Goal: Information Seeking & Learning: Learn about a topic

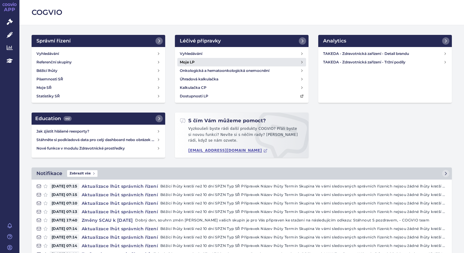
click at [191, 63] on h4 "Moje LP" at bounding box center [187, 62] width 15 height 6
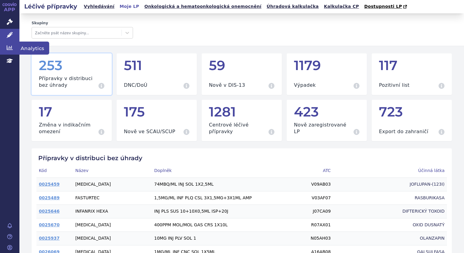
click at [9, 47] on icon at bounding box center [10, 48] width 6 height 5
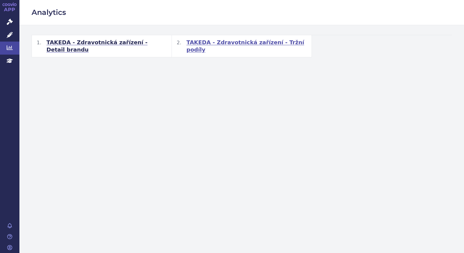
click at [221, 42] on span "TAKEDA - Zdravotnická zařízení - Tržní podíly" at bounding box center [246, 46] width 120 height 15
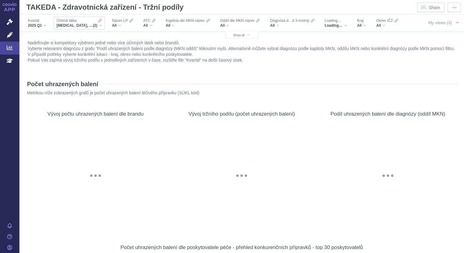
click at [98, 25] on div "[MEDICAL_DATA], [MEDICAL_DATA] (2)" at bounding box center [78, 25] width 45 height 5
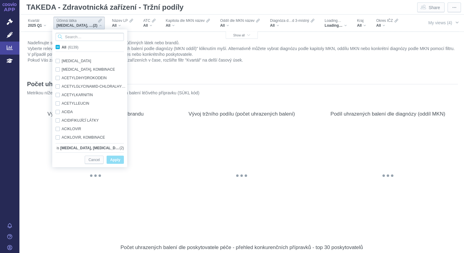
scroll to position [404, 0]
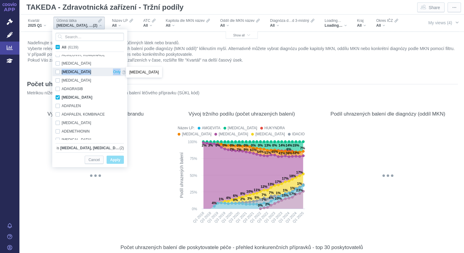
drag, startPoint x: 124, startPoint y: 62, endPoint x: 124, endPoint y: 74, distance: 12.8
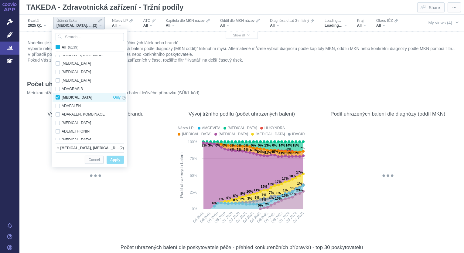
click at [57, 97] on div "[MEDICAL_DATA] Only" at bounding box center [91, 97] width 76 height 9
checkbox input "false"
click at [62, 46] on span "All (6139)" at bounding box center [70, 47] width 17 height 4
click at [62, 46] on input "All (6139)" at bounding box center [64, 46] width 4 height 4
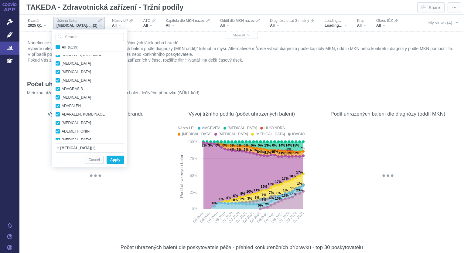
checkbox input "true"
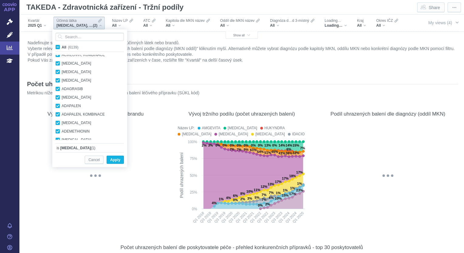
checkbox input "true"
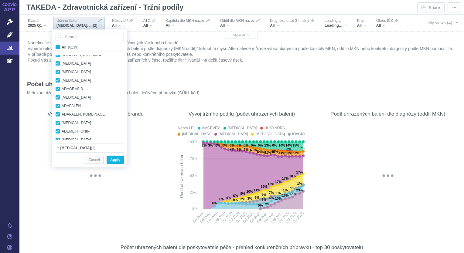
checkbox input "true"
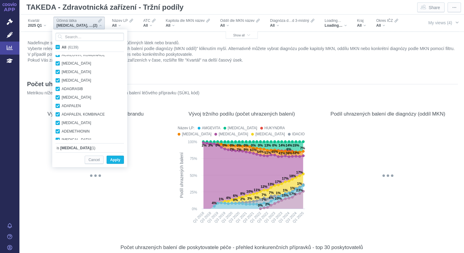
checkbox input "true"
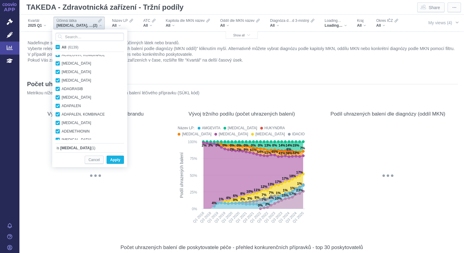
checkbox input "true"
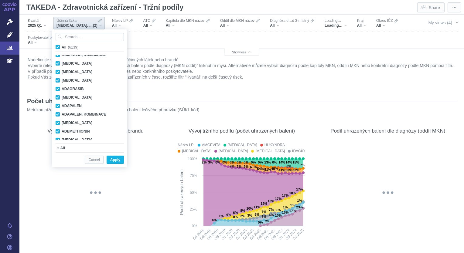
click at [62, 46] on span "All (6139)" at bounding box center [70, 47] width 17 height 4
click at [62, 46] on input "All (6139)" at bounding box center [64, 46] width 4 height 4
checkbox input "false"
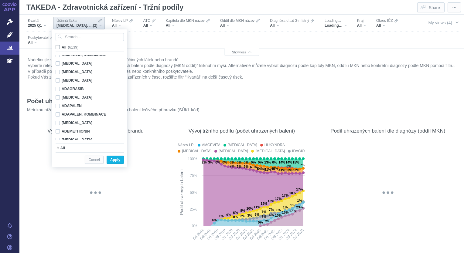
checkbox input "false"
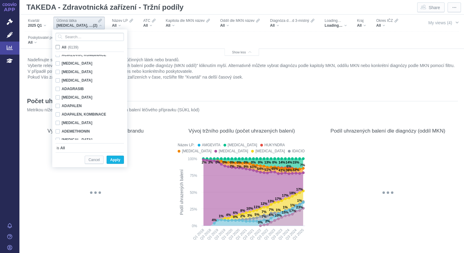
checkbox input "false"
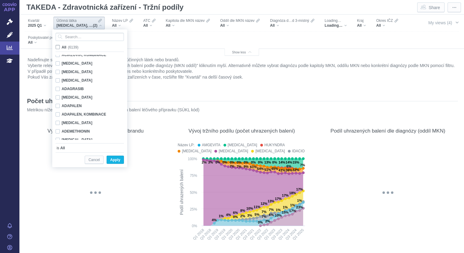
checkbox input "false"
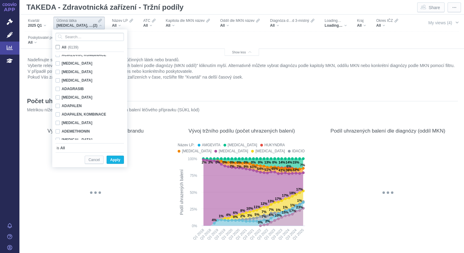
checkbox input "false"
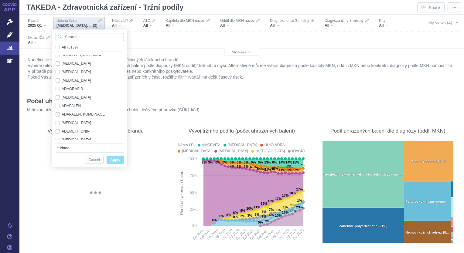
click at [96, 36] on input "Search attribute values" at bounding box center [90, 37] width 68 height 8
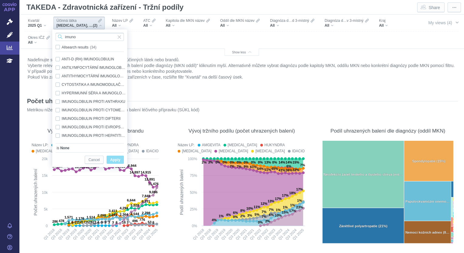
type input "imuno"
click at [58, 101] on div "IMUNOGLOBULINY Only" at bounding box center [91, 100] width 76 height 9
checkbox input "true"
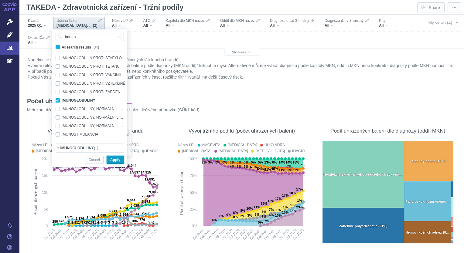
click at [112, 160] on span "Apply" at bounding box center [115, 160] width 10 height 8
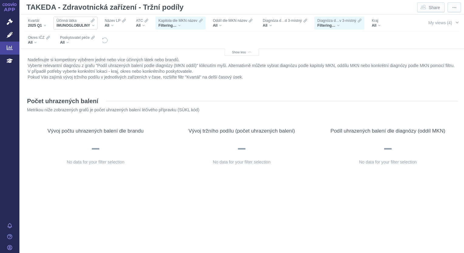
click at [91, 26] on div "IMUNOGLOBULINY" at bounding box center [75, 25] width 38 height 5
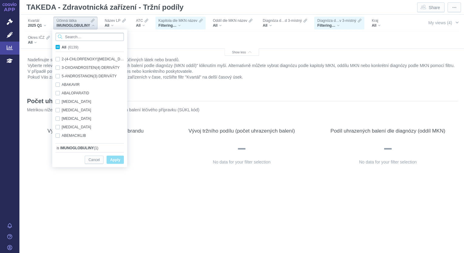
click at [83, 36] on input "Search attribute values" at bounding box center [90, 37] width 68 height 8
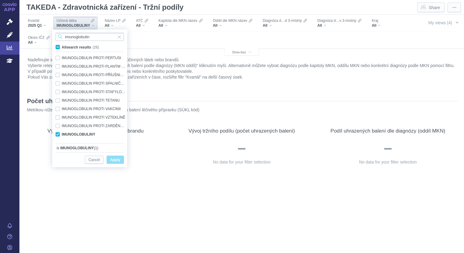
scroll to position [123, 0]
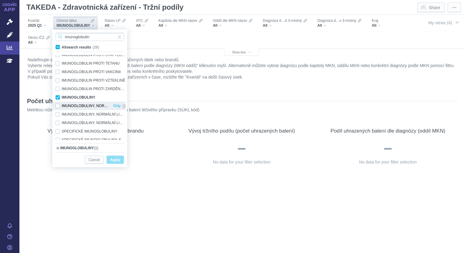
type input "imunoglobulin"
click at [57, 108] on div "IMUNOGLOBULINY, NORMÁLNÍ LIDSKÉ Only" at bounding box center [91, 106] width 76 height 9
checkbox input "true"
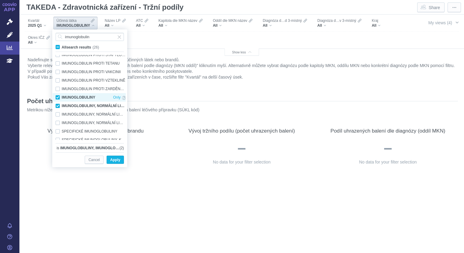
click at [57, 96] on div "IMUNOGLOBULINY Only" at bounding box center [91, 97] width 76 height 9
checkbox input "false"
click at [57, 123] on div "IMUNOGLOBULINY, NORMÁLNÍ LIDSKÉ, PRO INTRAVASKULÁRNÍ APLIKACI Only" at bounding box center [91, 123] width 76 height 9
checkbox input "true"
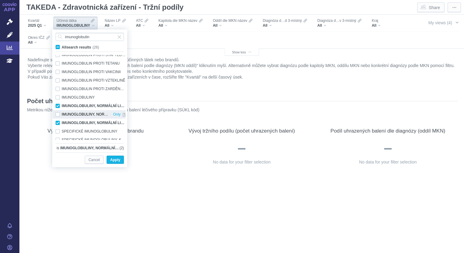
click at [57, 114] on div "IMUNOGLOBULINY, NORMÁLNÍ LIDSKÉ, PRO EXTRAVASKULÁRNÍ APLIKACI Only" at bounding box center [91, 114] width 76 height 9
checkbox input "true"
click at [114, 160] on span "Apply" at bounding box center [115, 160] width 10 height 8
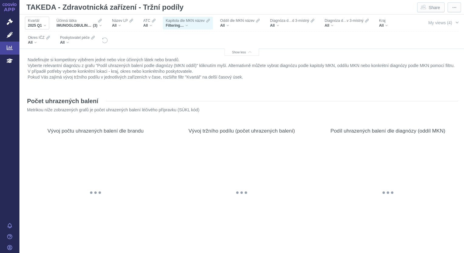
click at [44, 24] on div "2025 Q1" at bounding box center [37, 25] width 18 height 5
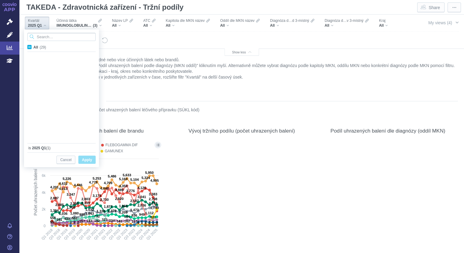
scroll to position [162, 0]
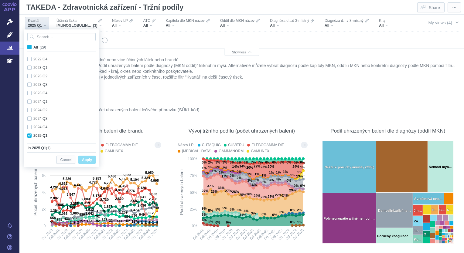
click at [44, 24] on div "2025 Q1" at bounding box center [37, 25] width 18 height 5
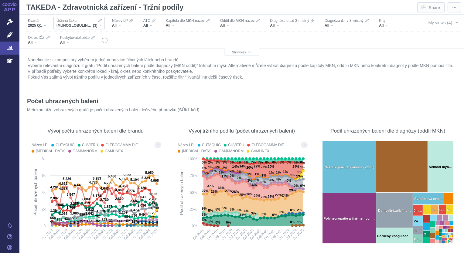
click at [100, 25] on div "IMUNOGLOBULINY, NORMÁLNÍ LIDSKÉ, IMUNOGLOBULINY, NORMÁLNÍ LIDSKÉ, PRO INTRAVASK…" at bounding box center [78, 25] width 45 height 5
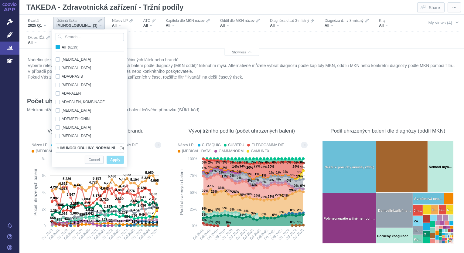
scroll to position [0, 0]
click at [76, 23] on span "IMUNOGLOBULINY, NORMÁLNÍ LIDSKÉ, IMUNOGLOBULINY, NORMÁLNÍ LIDSKÉ, PRO INTRAVASK…" at bounding box center [74, 25] width 36 height 5
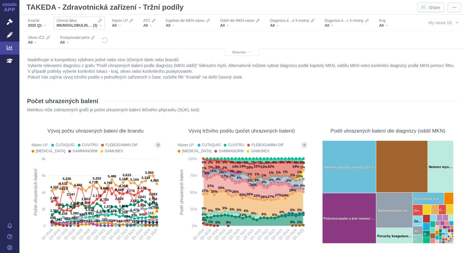
click at [101, 26] on div "IMUNOGLOBULINY, NORMÁLNÍ LIDSKÉ, IMUNOGLOBULINY, NORMÁLNÍ LIDSKÉ, PRO INTRAVASK…" at bounding box center [78, 25] width 45 height 5
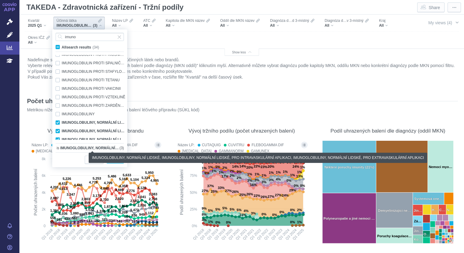
scroll to position [140, 0]
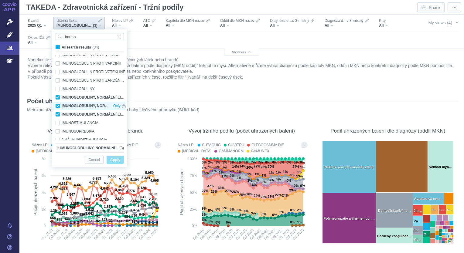
type input "imuno"
click at [58, 105] on div "IMUNOGLOBULINY, NORMÁLNÍ LIDSKÉ, PRO EXTRAVASKULÁRNÍ APLIKACI Only" at bounding box center [91, 106] width 76 height 9
checkbox input "false"
click at [58, 114] on div "IMUNOGLOBULINY, NORMÁLNÍ LIDSKÉ, PRO INTRAVASKULÁRNÍ APLIKACI Only" at bounding box center [91, 114] width 76 height 9
checkbox input "false"
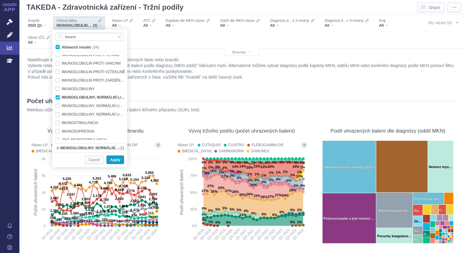
click at [117, 161] on span "Apply" at bounding box center [115, 160] width 10 height 8
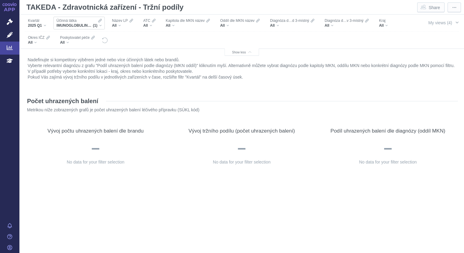
click at [93, 23] on span "(1)" at bounding box center [95, 25] width 5 height 5
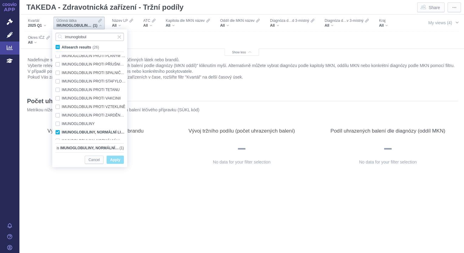
scroll to position [132, 0]
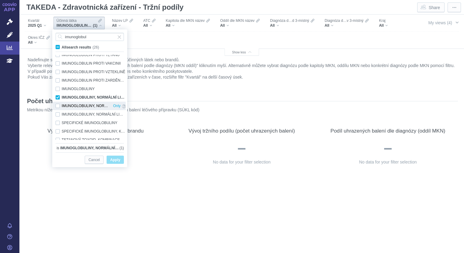
type input "imunoglobul"
click at [59, 105] on div "IMUNOGLOBULINY, NORMÁLNÍ LIDSKÉ, PRO EXTRAVASKULÁRNÍ APLIKACI Only" at bounding box center [91, 106] width 76 height 9
checkbox input "true"
click at [57, 98] on div "IMUNOGLOBULINY, NORMÁLNÍ LIDSKÉ Only" at bounding box center [91, 97] width 76 height 9
checkbox input "false"
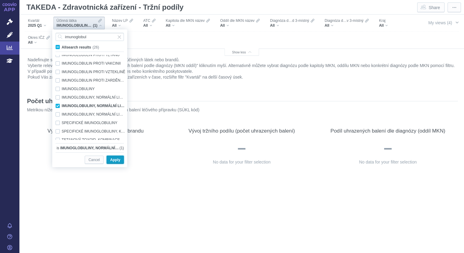
click at [114, 160] on span "Apply" at bounding box center [115, 160] width 10 height 8
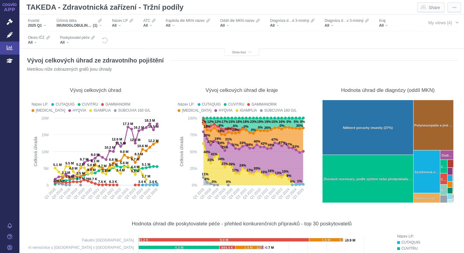
scroll to position [2128, 0]
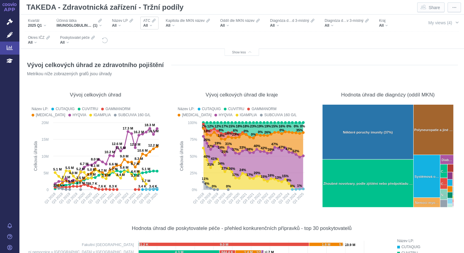
click at [151, 26] on div "All" at bounding box center [149, 25] width 12 height 5
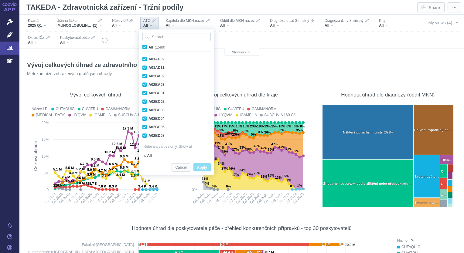
click at [148, 47] on span "All (1589)" at bounding box center [156, 47] width 17 height 4
click at [148, 47] on input "All (1589)" at bounding box center [150, 46] width 4 height 4
checkbox input "false"
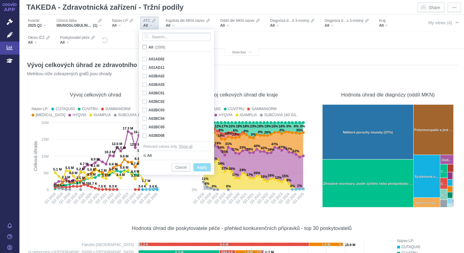
checkbox input "false"
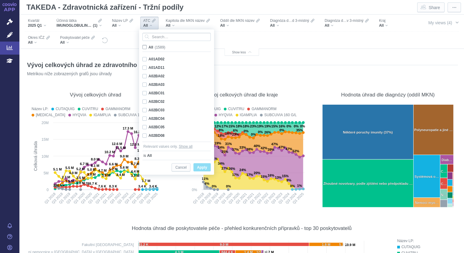
checkbox input "false"
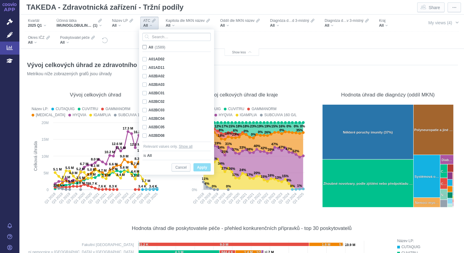
checkbox input "false"
click at [182, 167] on span "Cancel" at bounding box center [180, 168] width 11 height 8
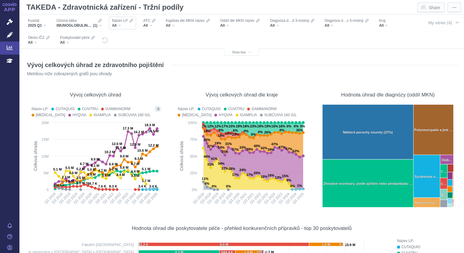
click at [123, 24] on div "All" at bounding box center [122, 25] width 21 height 5
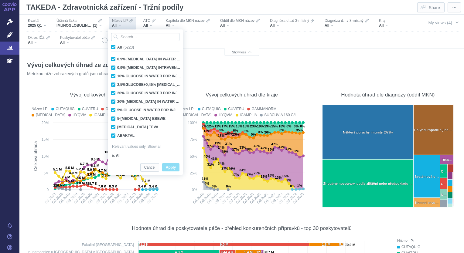
click at [117, 47] on span "All (5223)" at bounding box center [125, 47] width 17 height 4
click at [117, 47] on input "All (5223)" at bounding box center [119, 46] width 4 height 4
checkbox input "false"
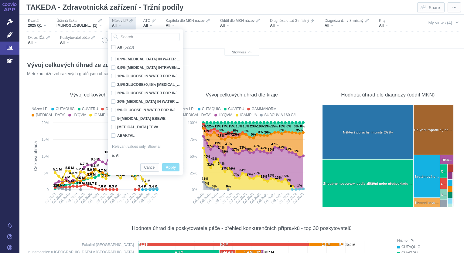
checkbox input "false"
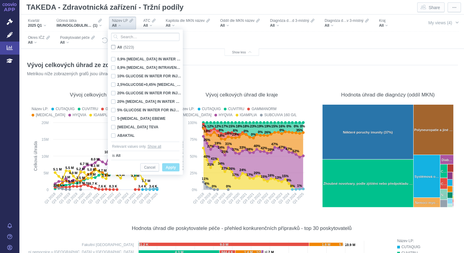
checkbox input "false"
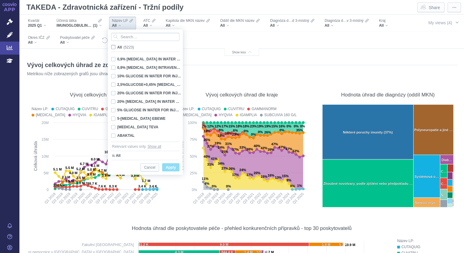
checkbox input "false"
click at [124, 39] on input "Search attribute values" at bounding box center [145, 37] width 68 height 8
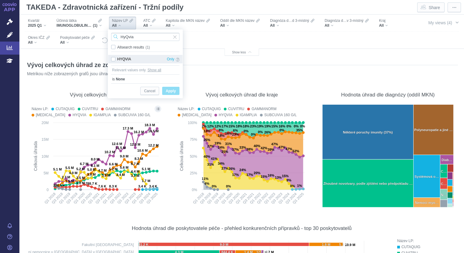
type input "HyQvia"
click at [114, 60] on div "HYQVIA Only" at bounding box center [145, 59] width 74 height 9
checkbox input "true"
click at [170, 90] on span "Apply" at bounding box center [171, 91] width 10 height 8
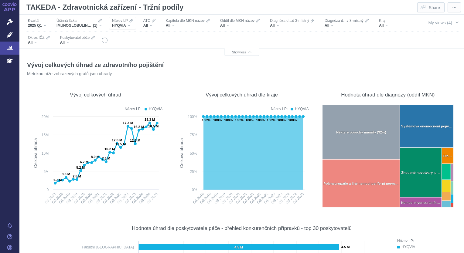
click at [125, 27] on span "HYQVIA" at bounding box center [119, 25] width 14 height 5
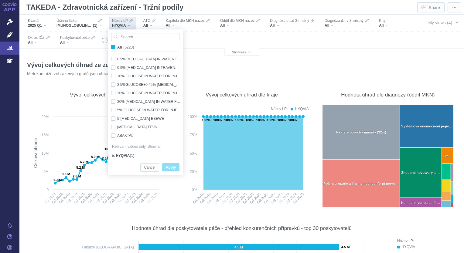
click at [117, 46] on span "All (5223)" at bounding box center [125, 47] width 17 height 4
click at [117, 46] on input "All (5223)" at bounding box center [119, 46] width 4 height 4
checkbox input "true"
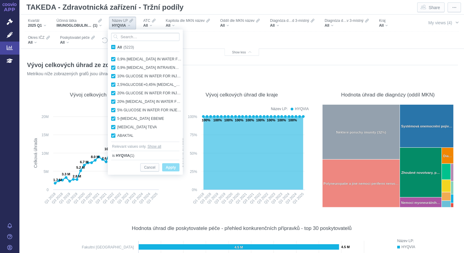
checkbox input "true"
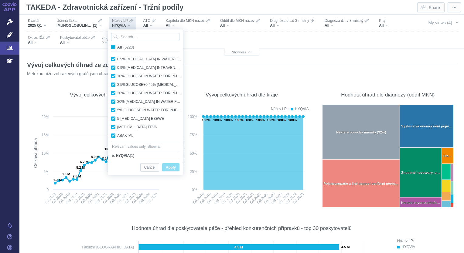
checkbox input "true"
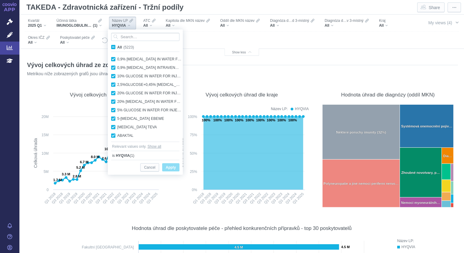
checkbox input "true"
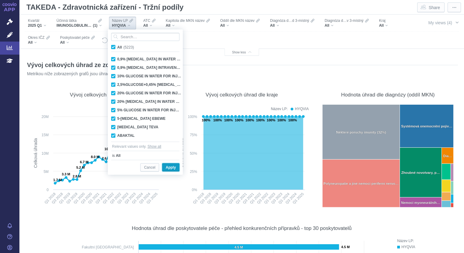
click at [172, 165] on span "Apply" at bounding box center [171, 168] width 10 height 8
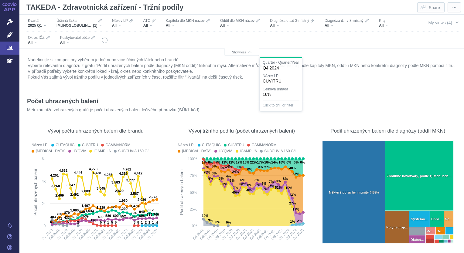
scroll to position [2128, 0]
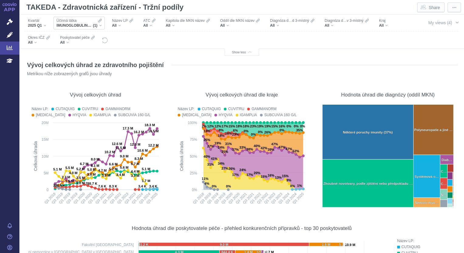
click at [98, 26] on div "IMUNOGLOBULINY, NORMÁLNÍ LIDSKÉ, PRO EXTRAVASKULÁRNÍ APLIKACI (1)" at bounding box center [78, 25] width 45 height 5
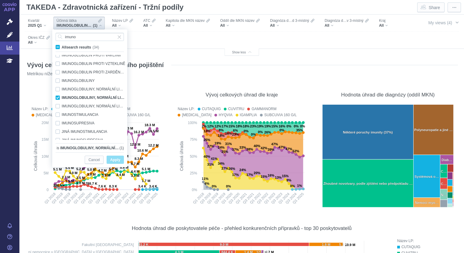
scroll to position [149, 0]
type input "imuno"
click at [113, 108] on span "Only" at bounding box center [117, 106] width 8 height 7
checkbox input "false"
checkbox input "true"
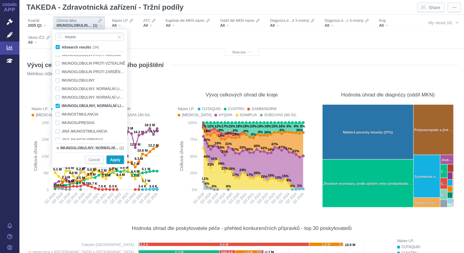
click at [114, 160] on span "Apply" at bounding box center [115, 160] width 10 height 8
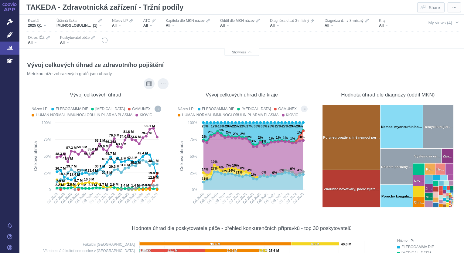
click at [157, 110] on icon "Show all legend items in a dialog" at bounding box center [158, 109] width 3 height 2
click at [94, 25] on span "(1)" at bounding box center [95, 25] width 5 height 5
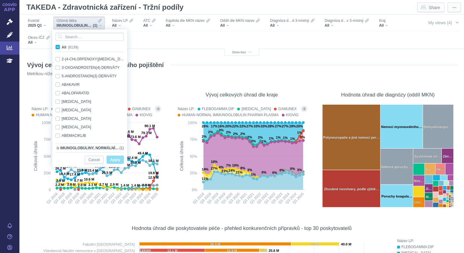
click at [62, 48] on span "All (6139)" at bounding box center [70, 47] width 17 height 4
click at [62, 48] on input "All (6139)" at bounding box center [64, 46] width 4 height 4
checkbox input "true"
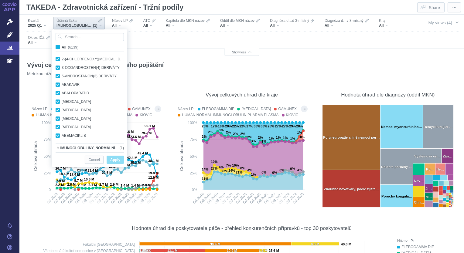
checkbox input "true"
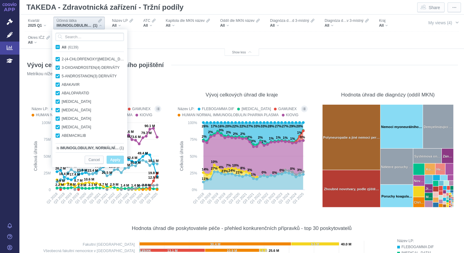
checkbox input "true"
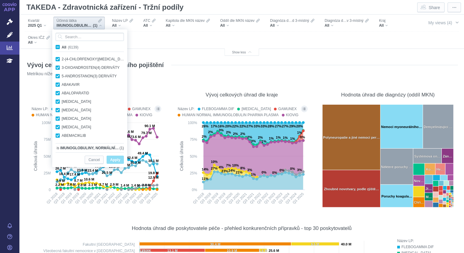
checkbox input "true"
click at [62, 48] on span "All (6139)" at bounding box center [70, 47] width 17 height 4
click at [62, 48] on input "All (6139)" at bounding box center [64, 46] width 4 height 4
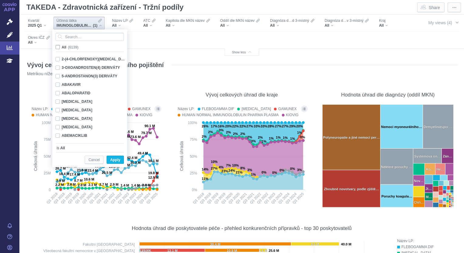
checkbox input "false"
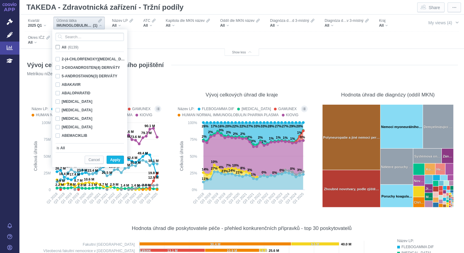
checkbox input "false"
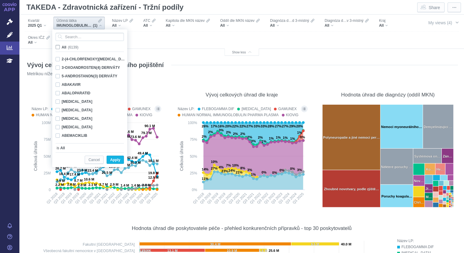
checkbox input "false"
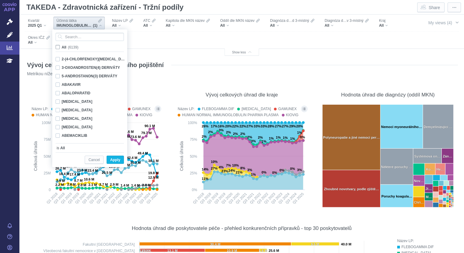
checkbox input "false"
click at [65, 38] on input "Search attribute values" at bounding box center [90, 37] width 68 height 8
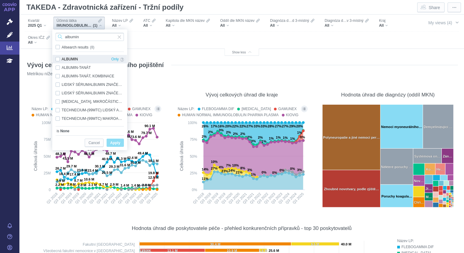
type input "albumin"
click at [57, 60] on div "ALBUMIN Only" at bounding box center [90, 59] width 74 height 9
checkbox input "true"
click at [116, 141] on span "Apply" at bounding box center [115, 143] width 10 height 8
